Goal: Task Accomplishment & Management: Use online tool/utility

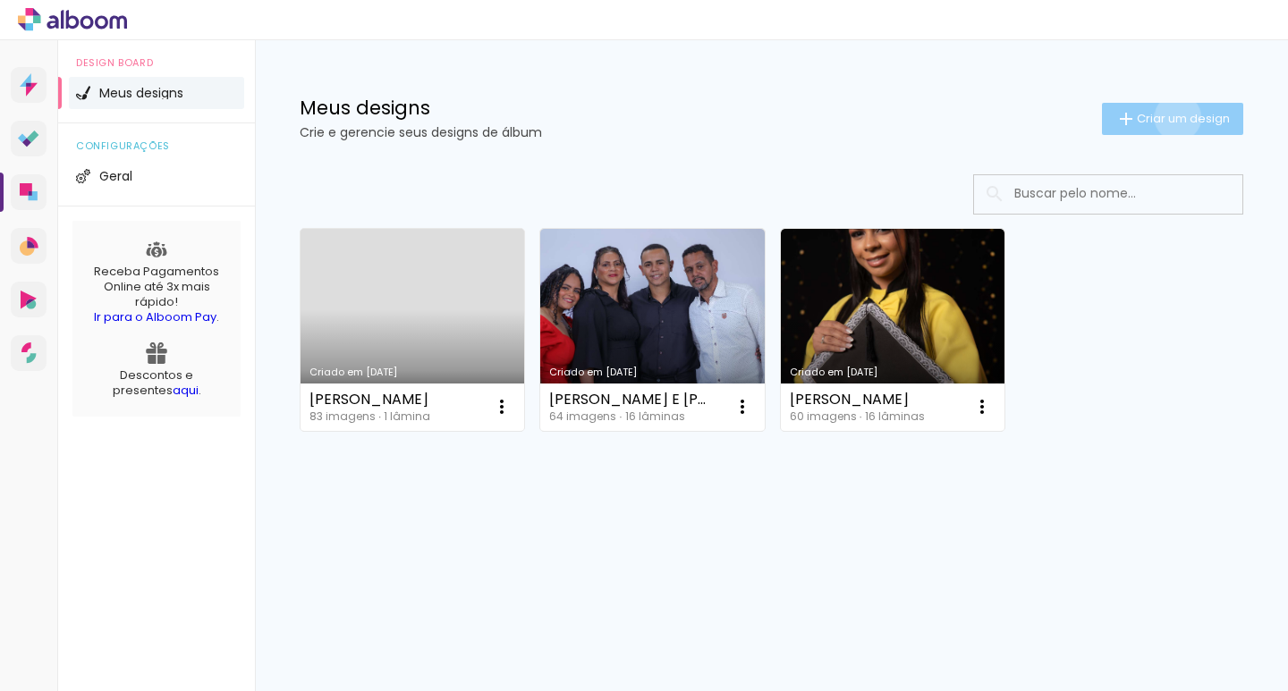
click at [1174, 117] on span "Criar um design" at bounding box center [1183, 119] width 93 height 12
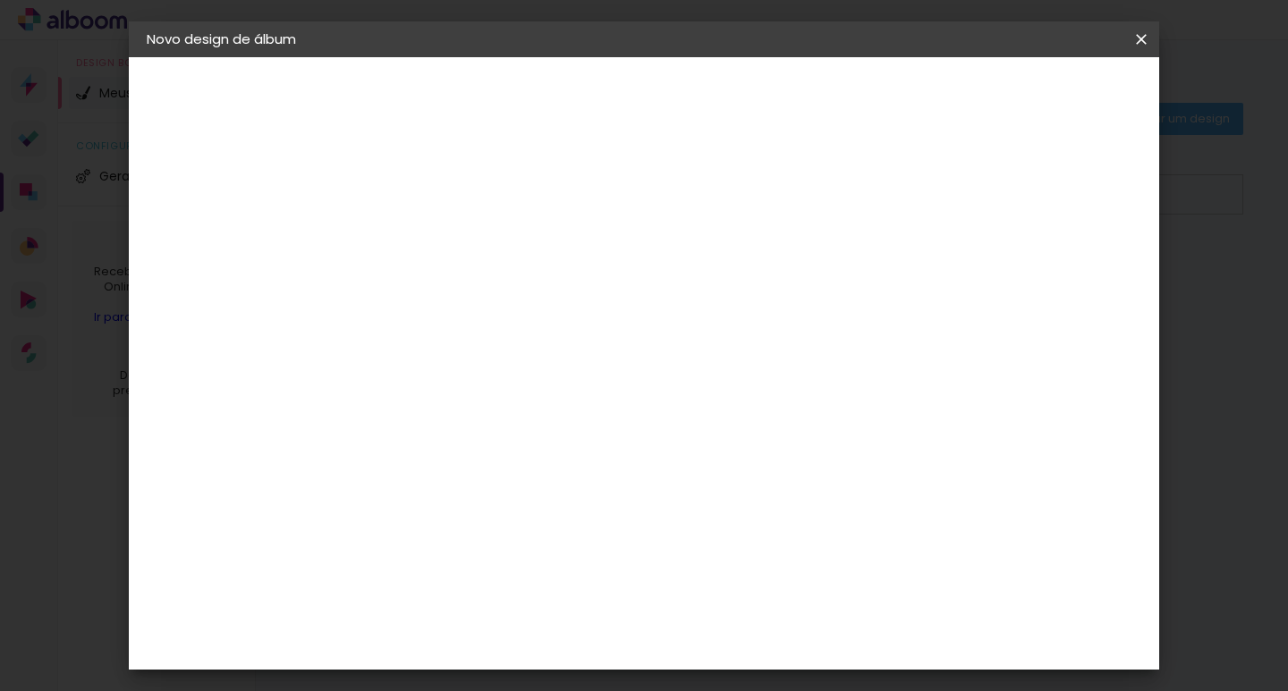
click at [439, 240] on input at bounding box center [439, 240] width 0 height 28
type input "Disney [PERSON_NAME]"
type paper-input "Disney [PERSON_NAME]"
click at [0, 0] on slot "Avançar" at bounding box center [0, 0] width 0 height 0
click at [575, 339] on input at bounding box center [484, 340] width 181 height 22
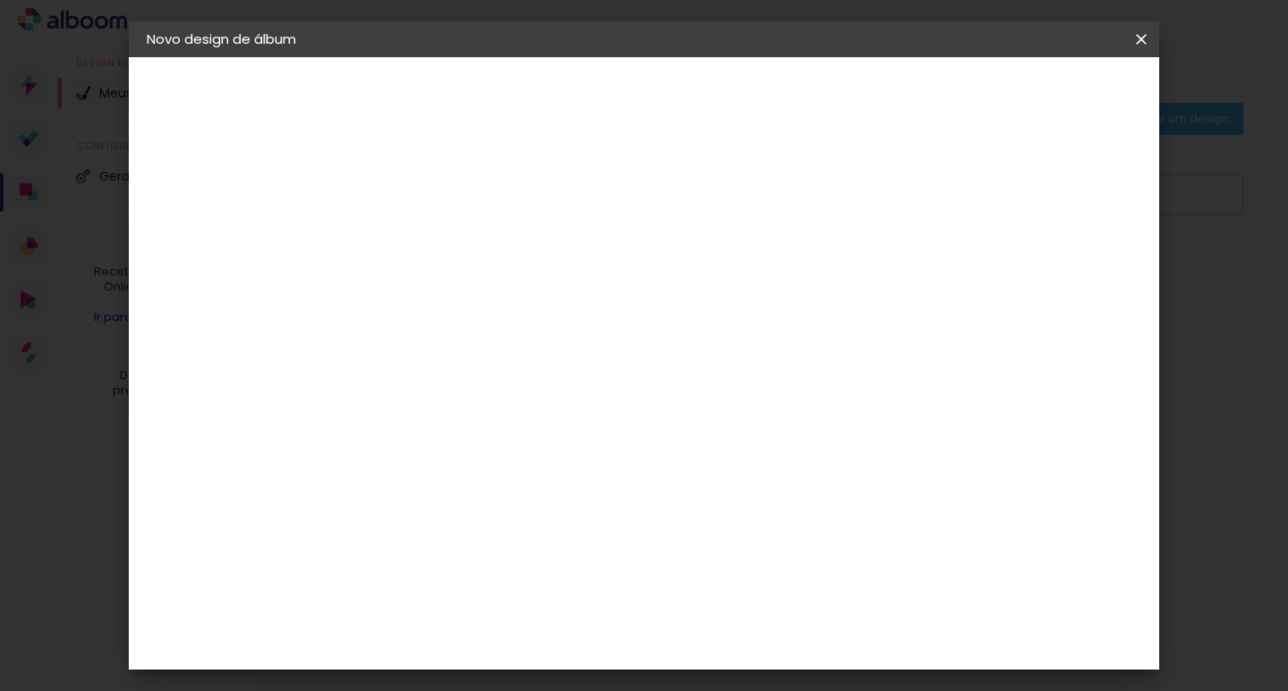
scroll to position [3727, 0]
click at [0, 0] on slot "Avançar" at bounding box center [0, 0] width 0 height 0
click at [509, 299] on input "text" at bounding box center [474, 312] width 70 height 28
click at [733, 296] on paper-item "Encadernados" at bounding box center [760, 297] width 358 height 36
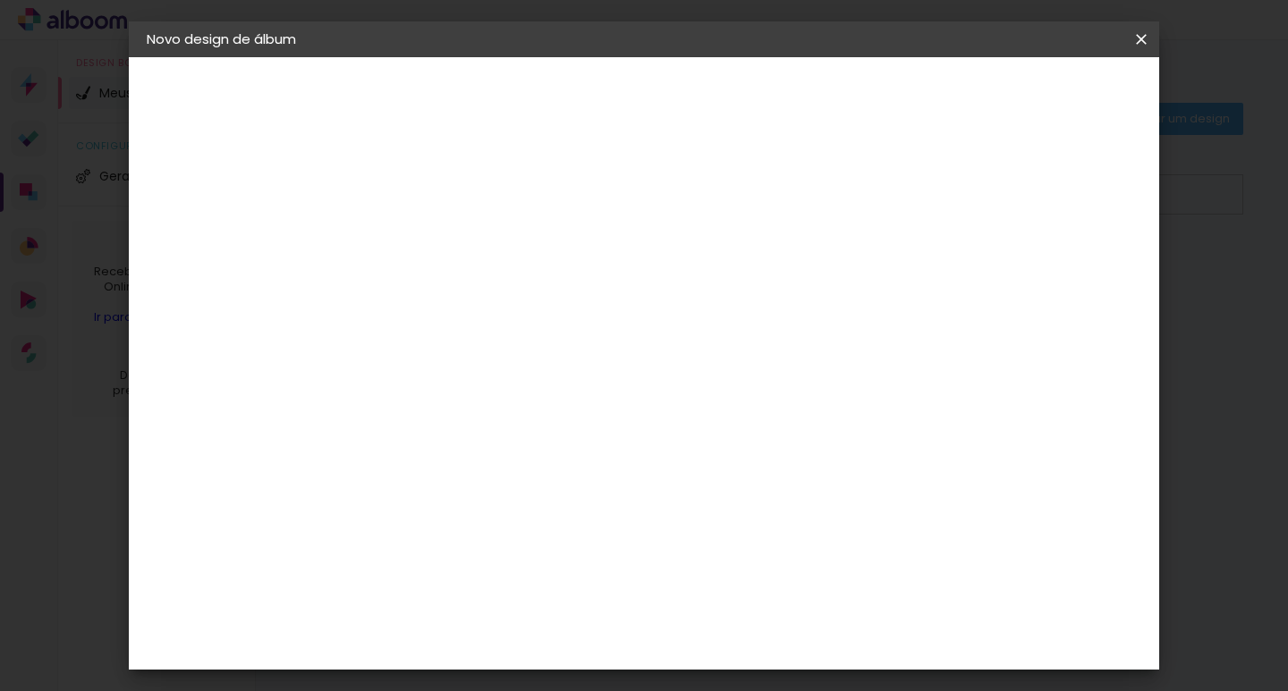
click at [560, 462] on span "15 × 21" at bounding box center [518, 485] width 83 height 47
click at [680, 293] on iron-icon at bounding box center [668, 293] width 21 height 21
click at [918, 293] on paper-item "Encadernados" at bounding box center [754, 297] width 358 height 36
click at [680, 293] on iron-icon at bounding box center [668, 293] width 21 height 21
click at [0, 0] on slot "GraphicBook" at bounding box center [0, 0] width 0 height 0
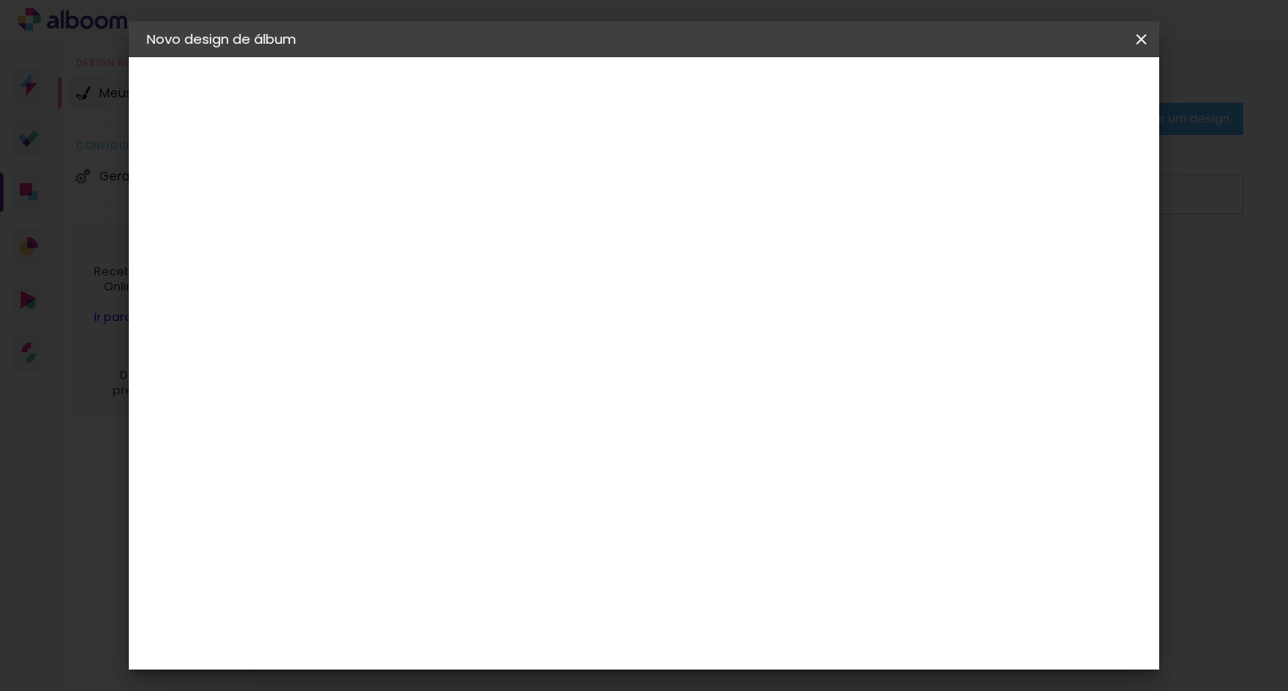
click at [680, 289] on iron-icon at bounding box center [668, 293] width 21 height 21
click at [0, 0] on slot "Encadernados" at bounding box center [0, 0] width 0 height 0
type input "Encadernados"
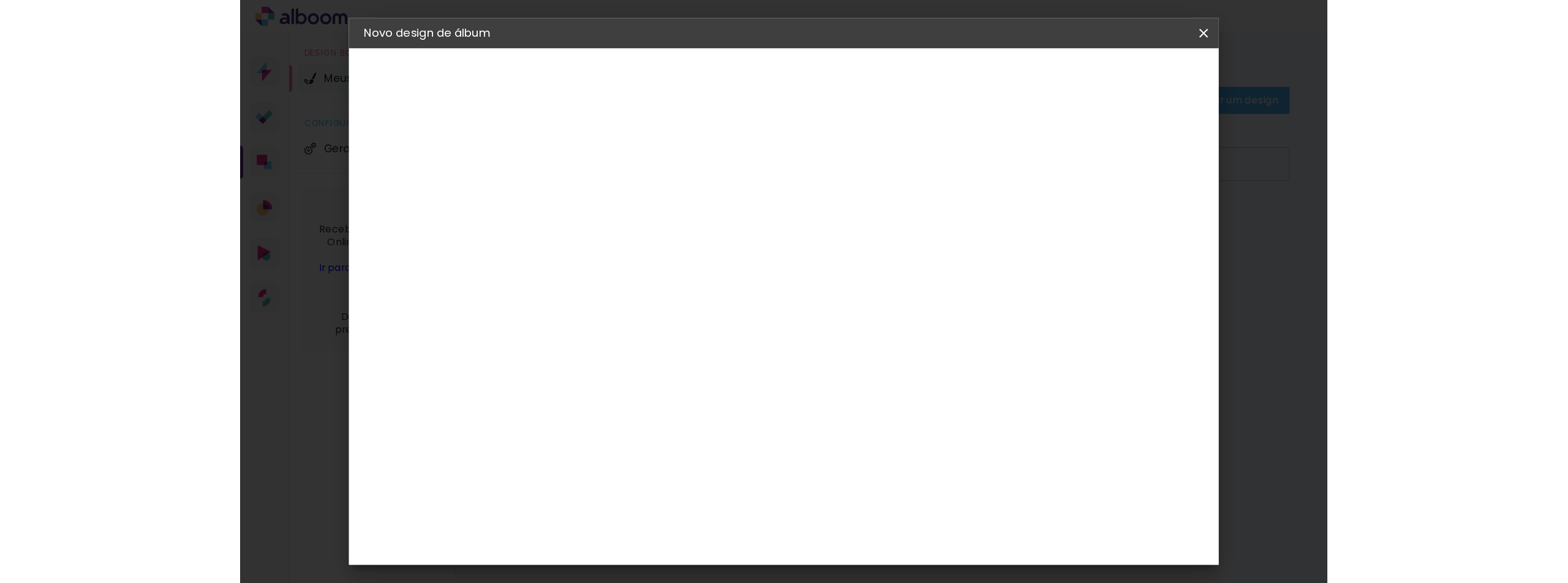
scroll to position [122, 0]
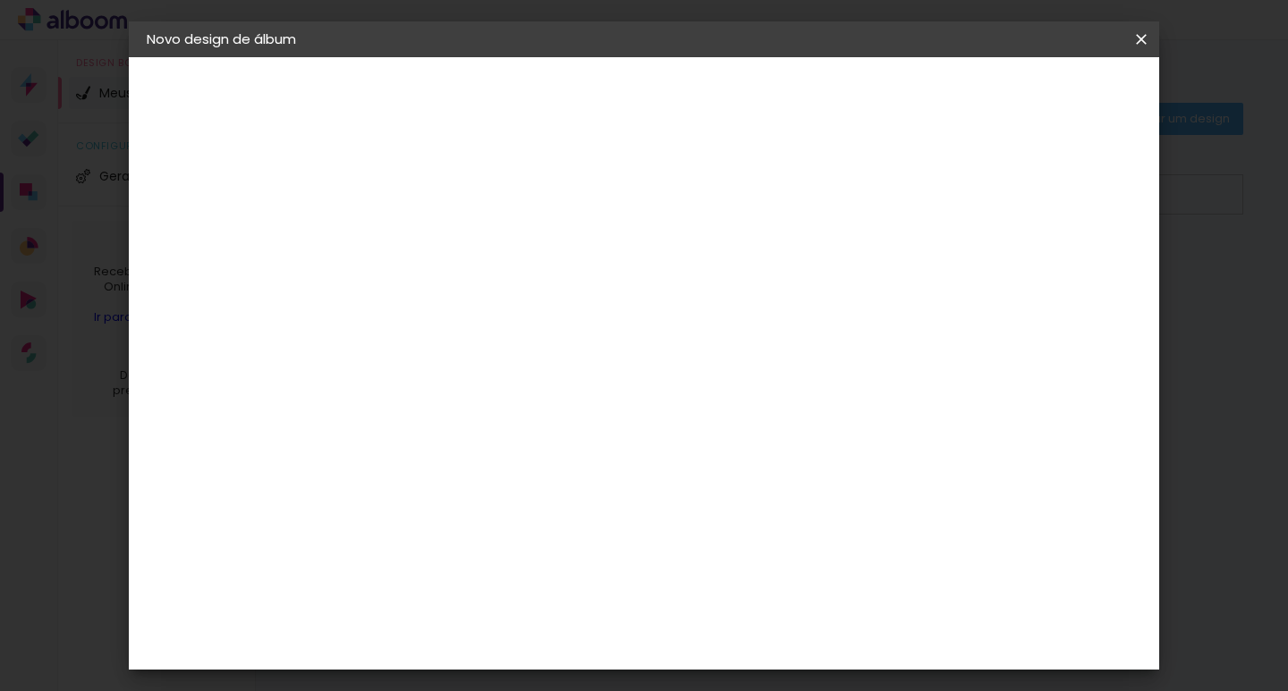
click at [560, 283] on span "15 × 21" at bounding box center [518, 306] width 83 height 47
click at [0, 0] on slot "Avançar" at bounding box center [0, 0] width 0 height 0
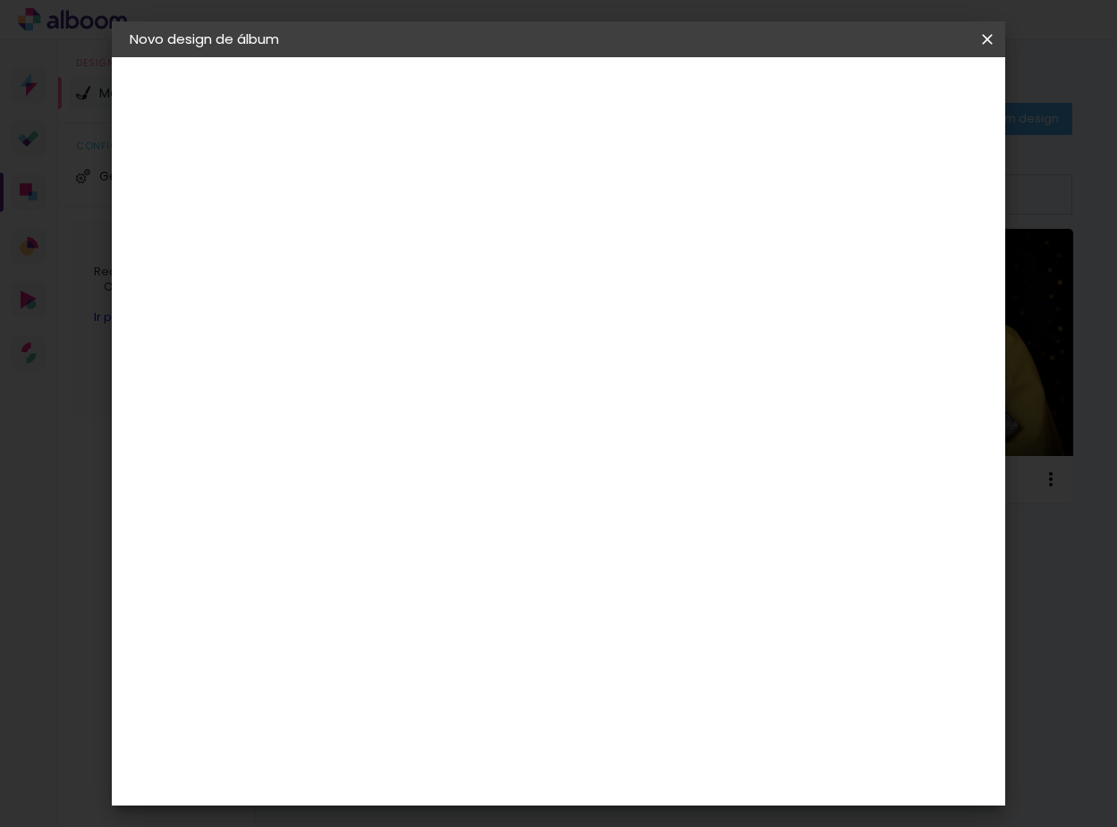
click at [585, 399] on div at bounding box center [555, 430] width 93 height 62
type input "1"
type paper-input "1"
click at [430, 200] on input "1" at bounding box center [408, 193] width 62 height 22
type input "2"
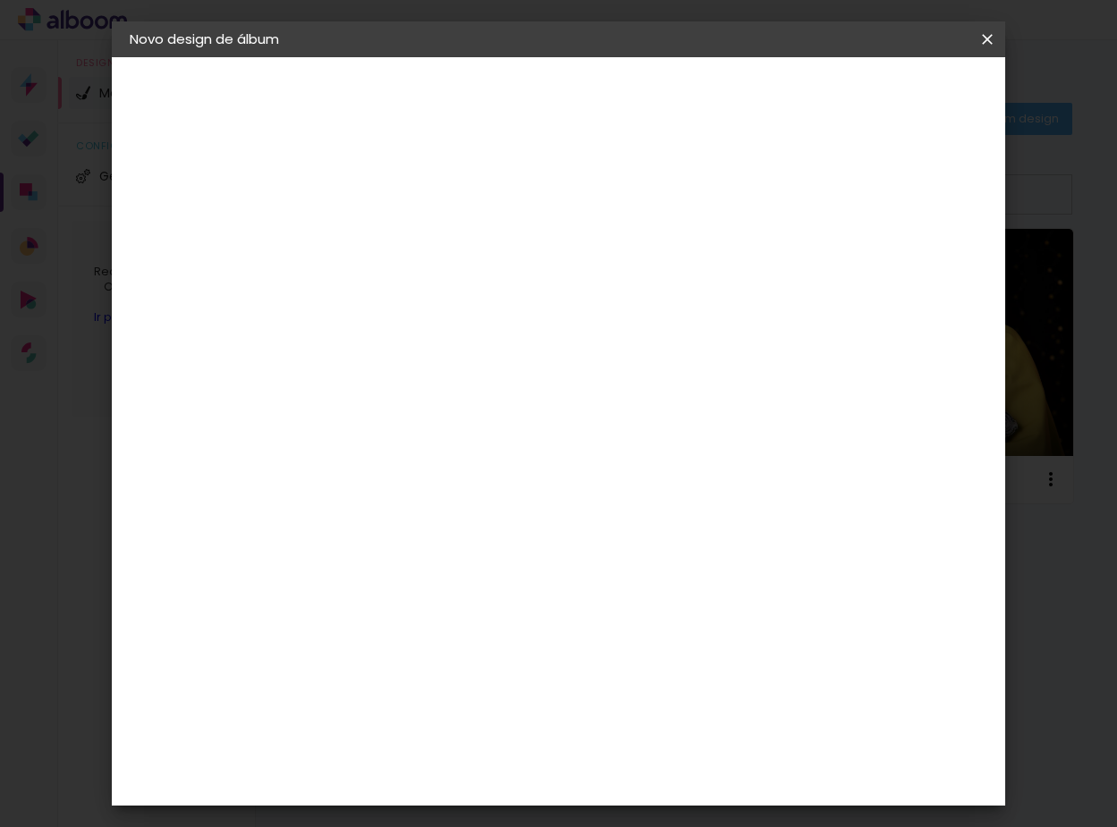
type paper-input "2"
click at [430, 186] on input "2" at bounding box center [408, 193] width 62 height 22
type input "1"
type paper-input "1"
click at [433, 199] on input "1" at bounding box center [408, 193] width 62 height 22
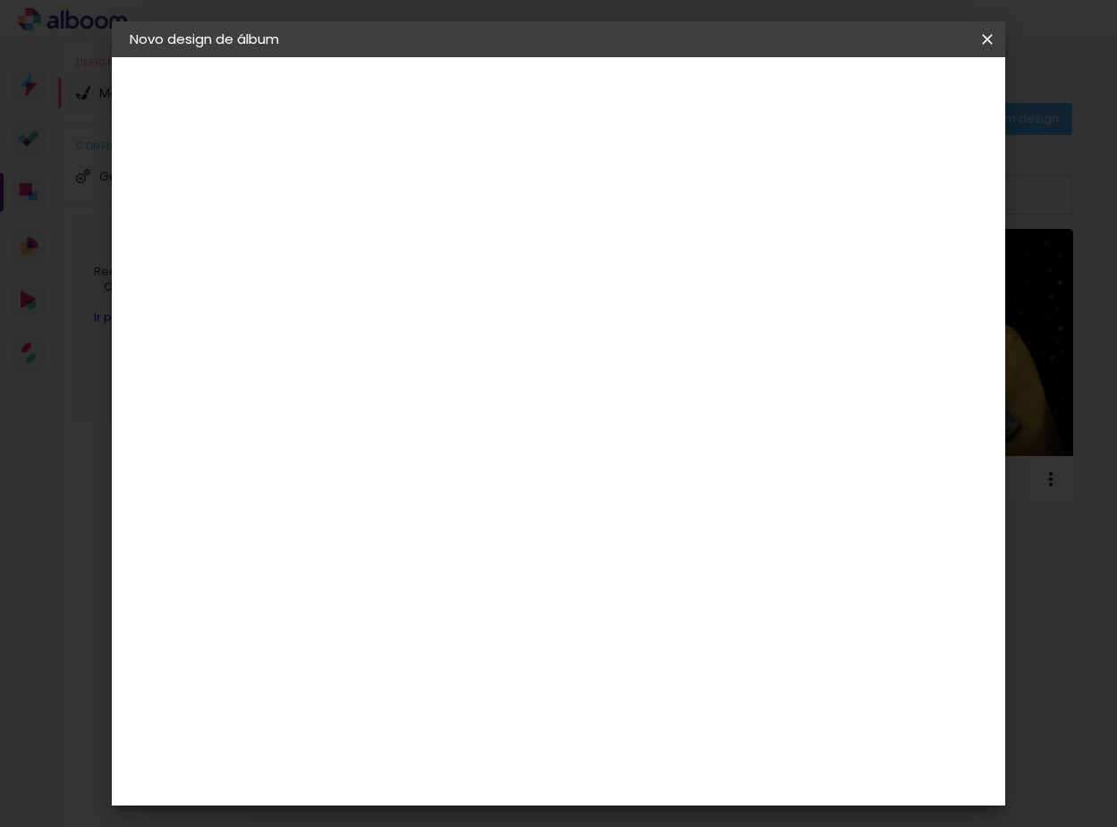
type input "2"
type paper-input "2"
click at [433, 185] on input "2" at bounding box center [408, 193] width 62 height 22
click at [838, 196] on div at bounding box center [832, 193] width 16 height 16
type paper-checkbox "on"
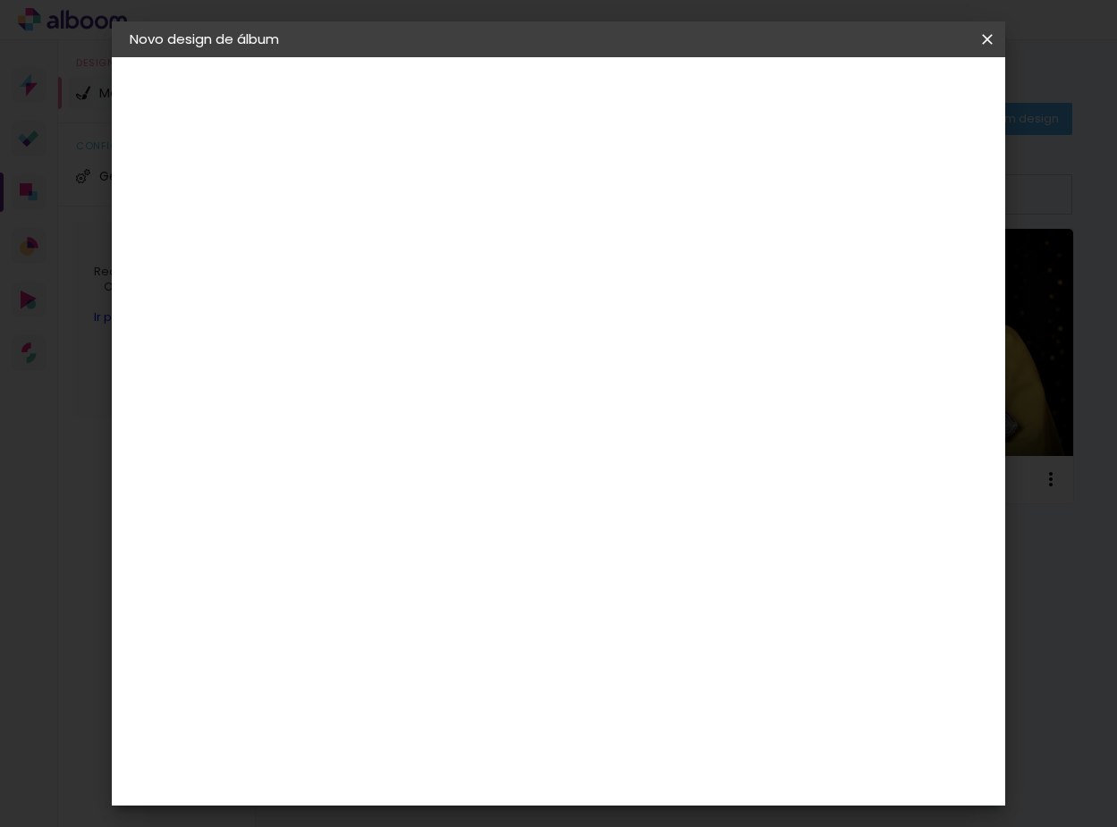
click at [561, 403] on div at bounding box center [555, 430] width 93 height 62
click at [908, 96] on span "Iniciar design" at bounding box center [900, 95] width 81 height 13
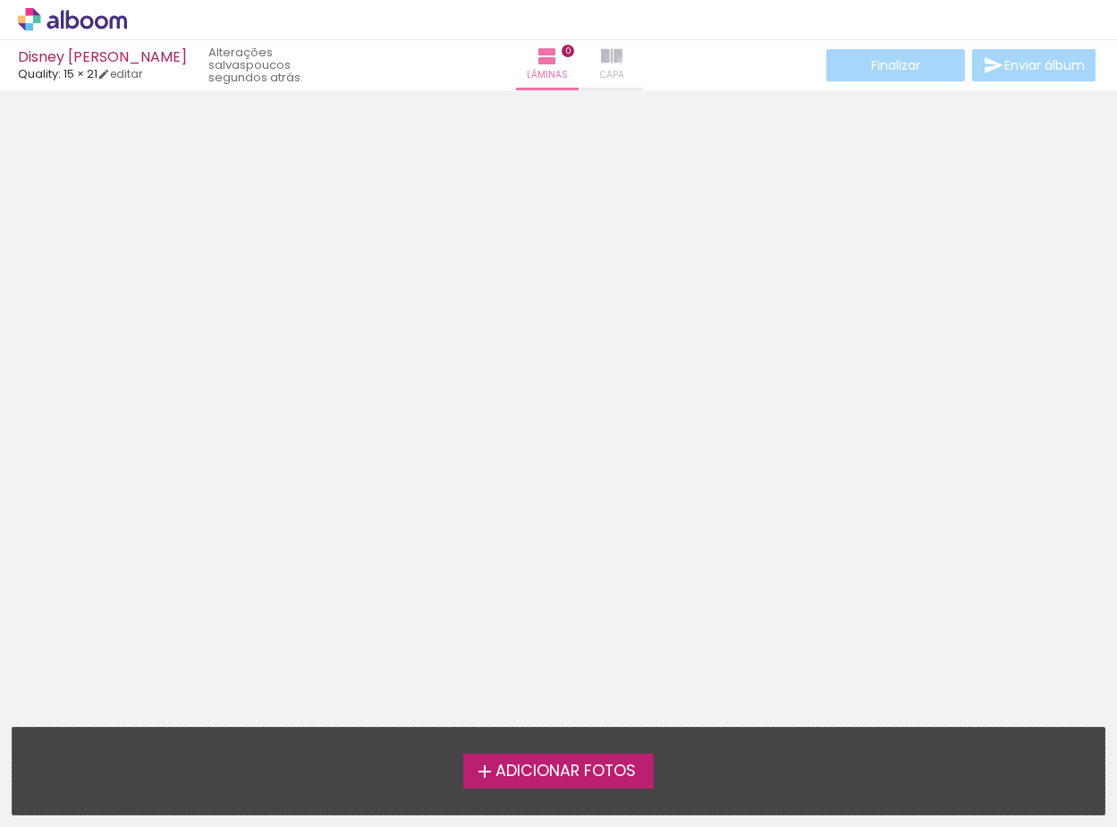
click at [601, 61] on iron-icon at bounding box center [611, 56] width 21 height 21
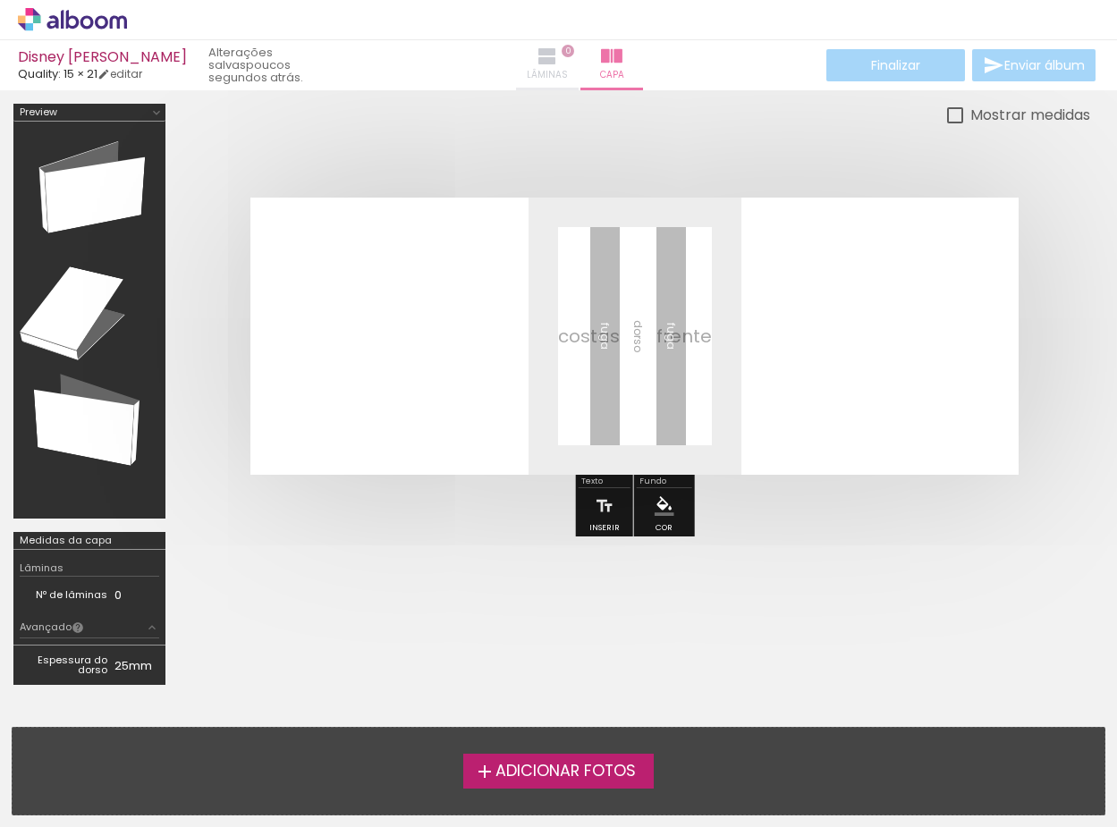
click at [537, 55] on iron-icon at bounding box center [547, 56] width 21 height 21
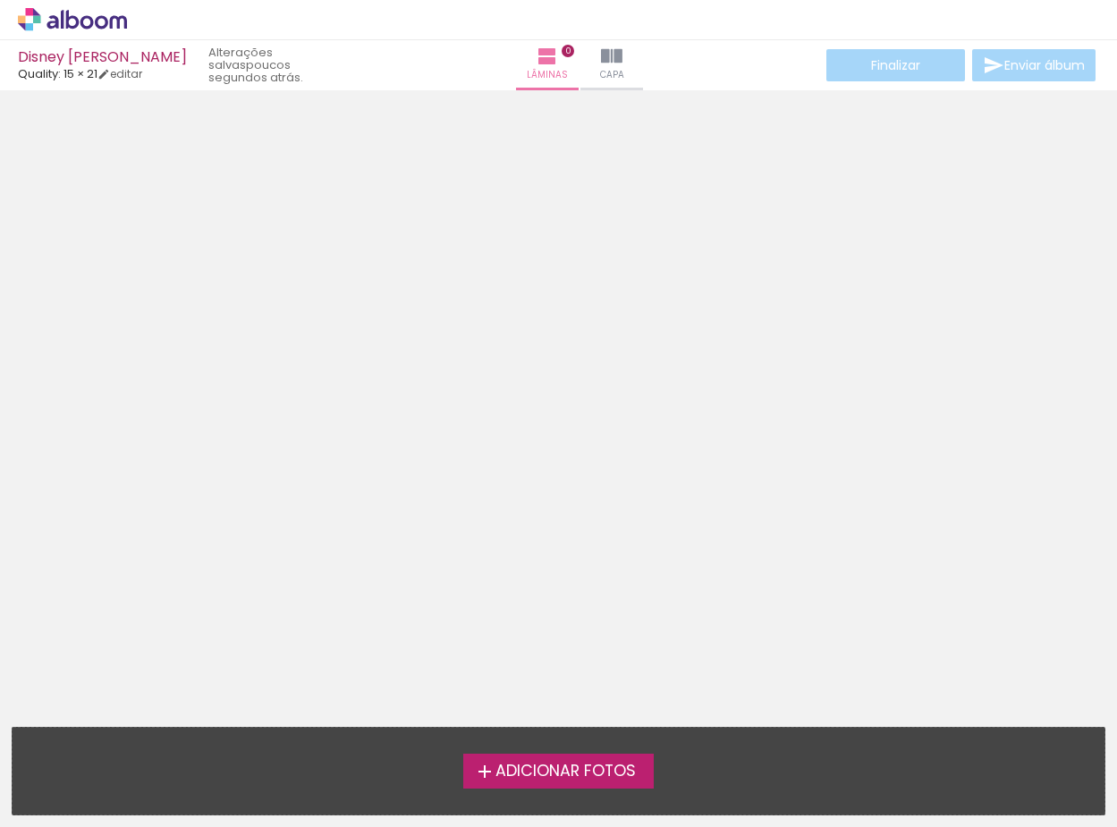
click at [506, 374] on div at bounding box center [558, 300] width 1117 height 407
click at [405, 182] on div at bounding box center [558, 300] width 1117 height 407
click at [537, 57] on iron-icon at bounding box center [547, 56] width 21 height 21
click at [601, 57] on iron-icon at bounding box center [611, 56] width 21 height 21
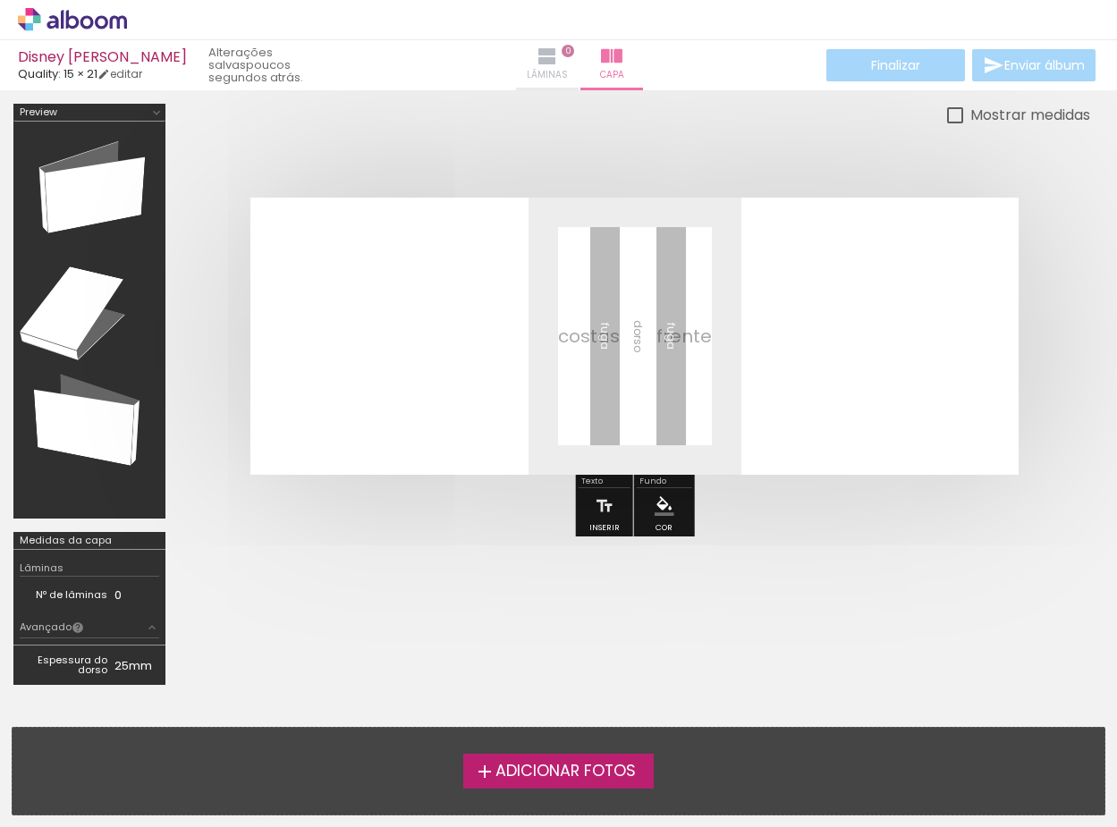
click at [537, 56] on iron-icon at bounding box center [547, 56] width 21 height 21
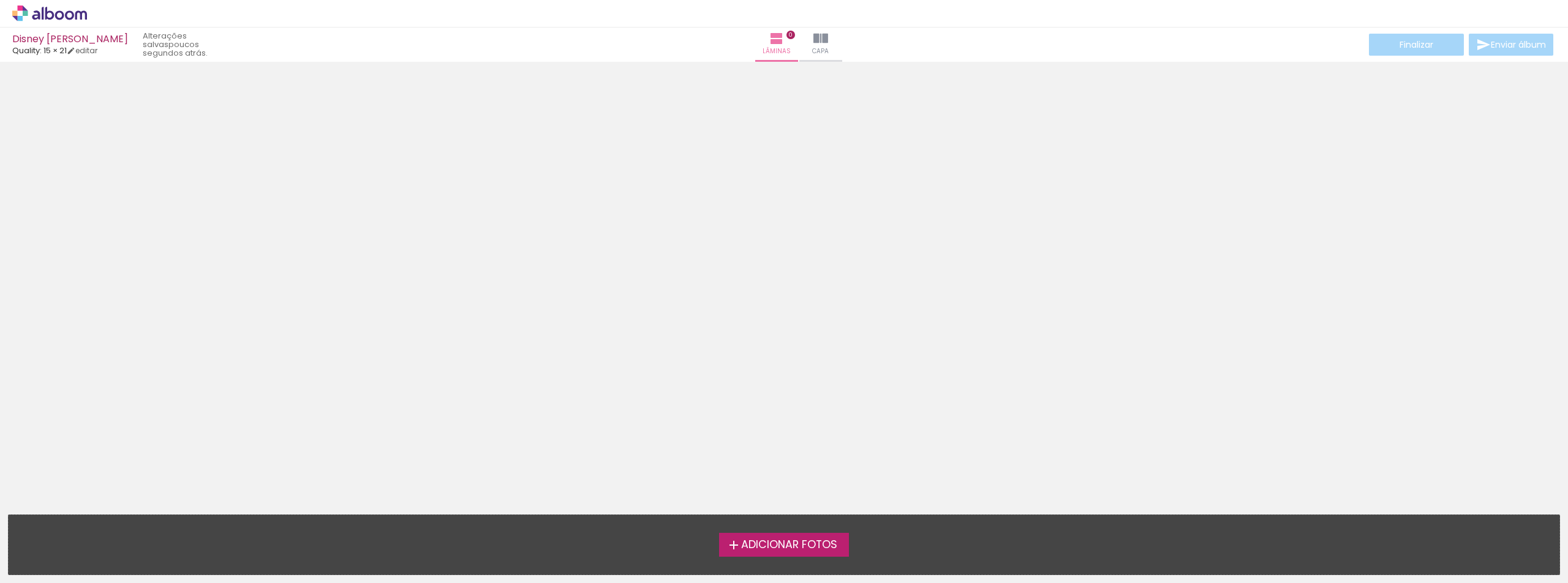
click at [829, 473] on span "Adicionar Fotos" at bounding box center [789, 545] width 96 height 11
click at [0, 0] on input "file" at bounding box center [0, 0] width 0 height 0
